Goal: Find specific page/section: Find specific page/section

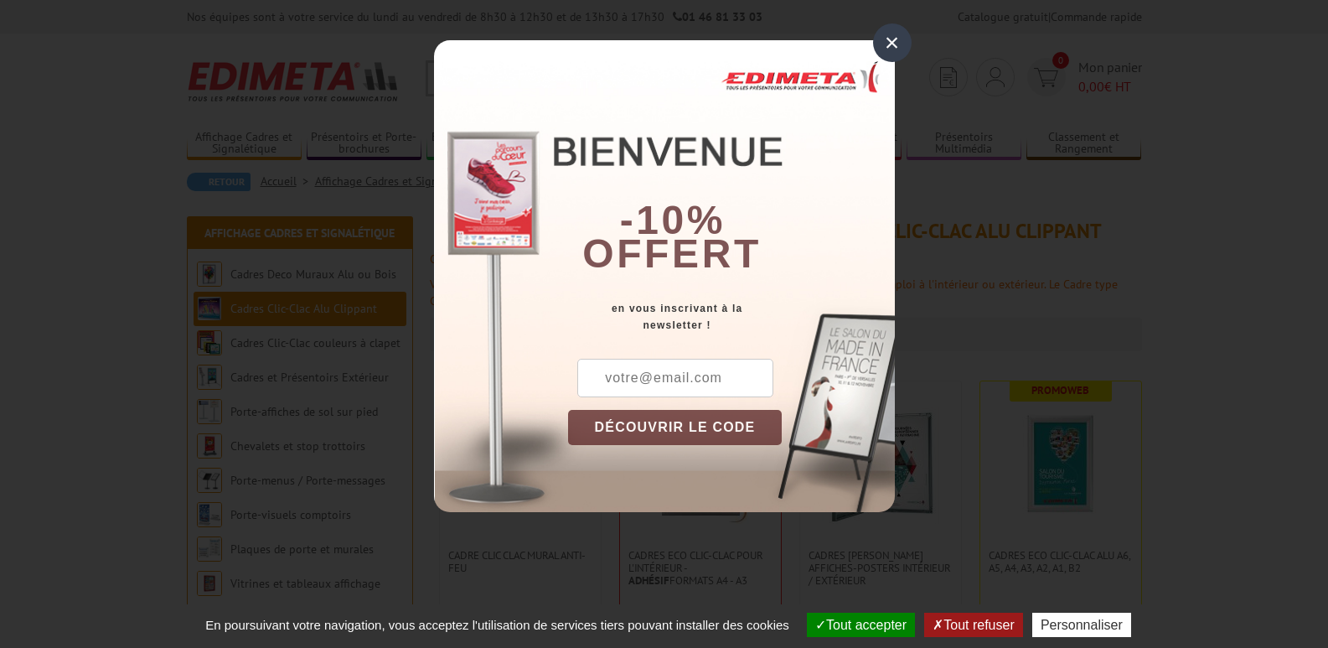
click at [898, 38] on div "×" at bounding box center [892, 42] width 39 height 39
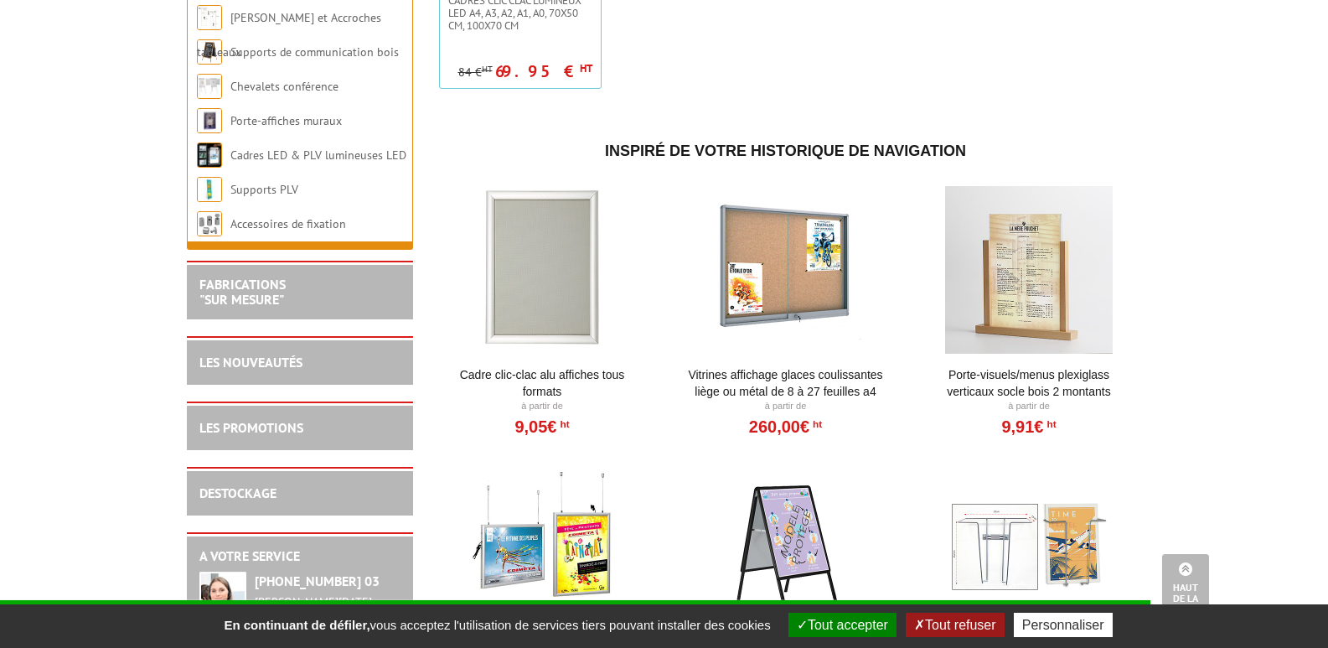
scroll to position [1424, 0]
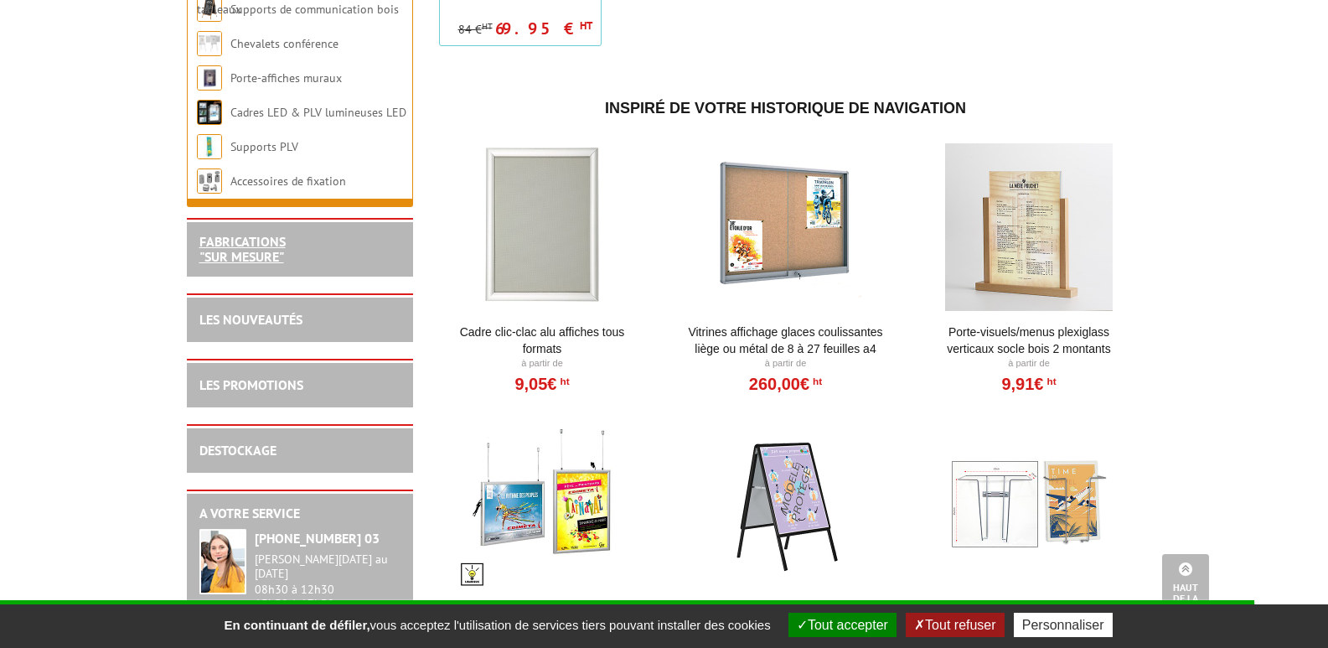
click at [224, 254] on link "FABRICATIONS "Sur Mesure"" at bounding box center [242, 249] width 86 height 32
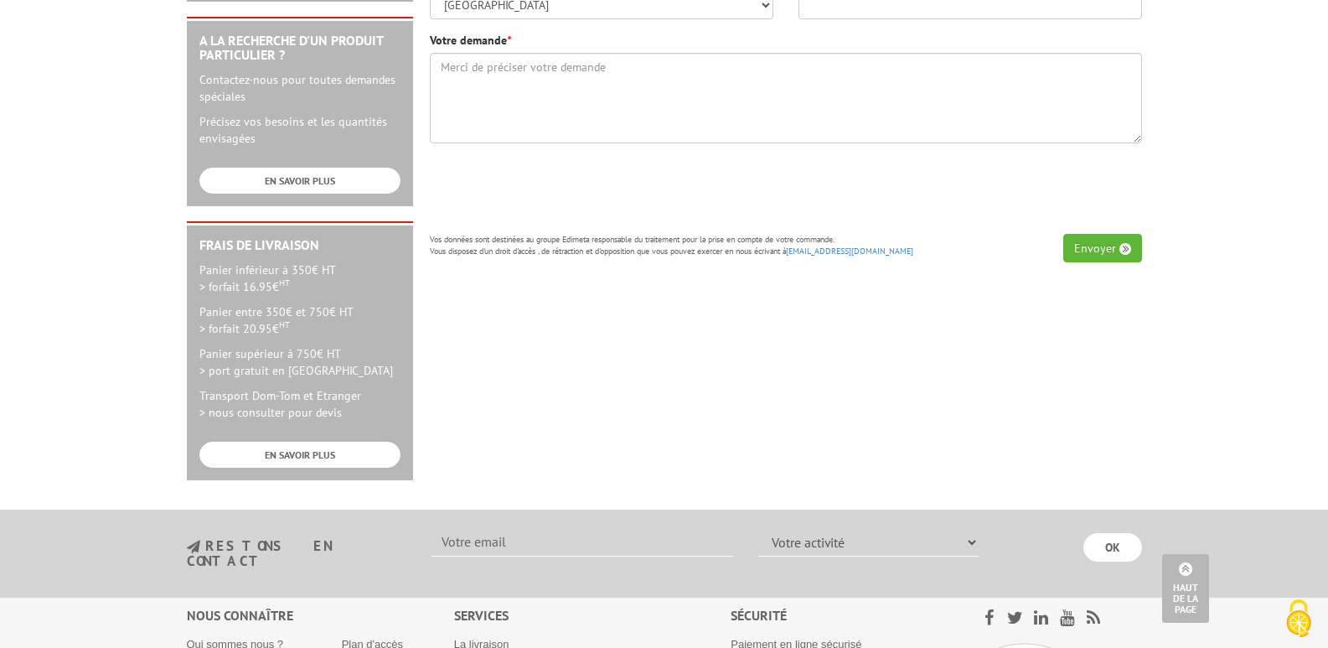
scroll to position [754, 0]
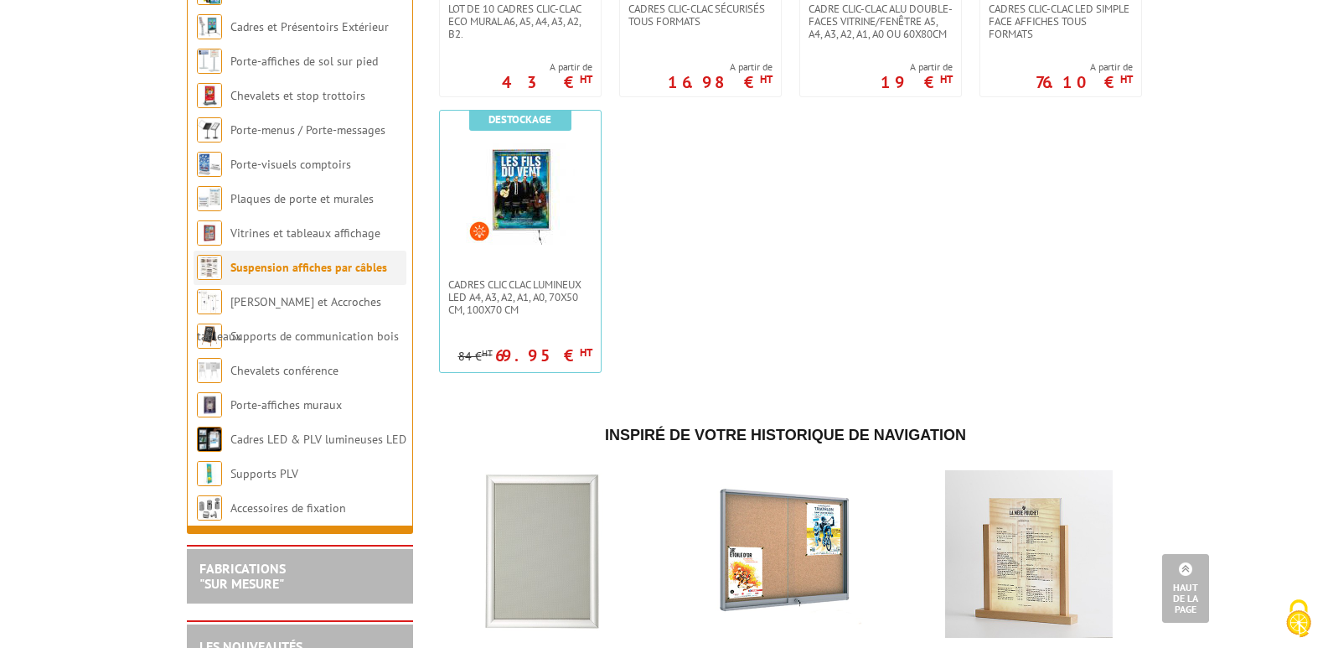
scroll to position [1089, 0]
